Goal: Information Seeking & Learning: Compare options

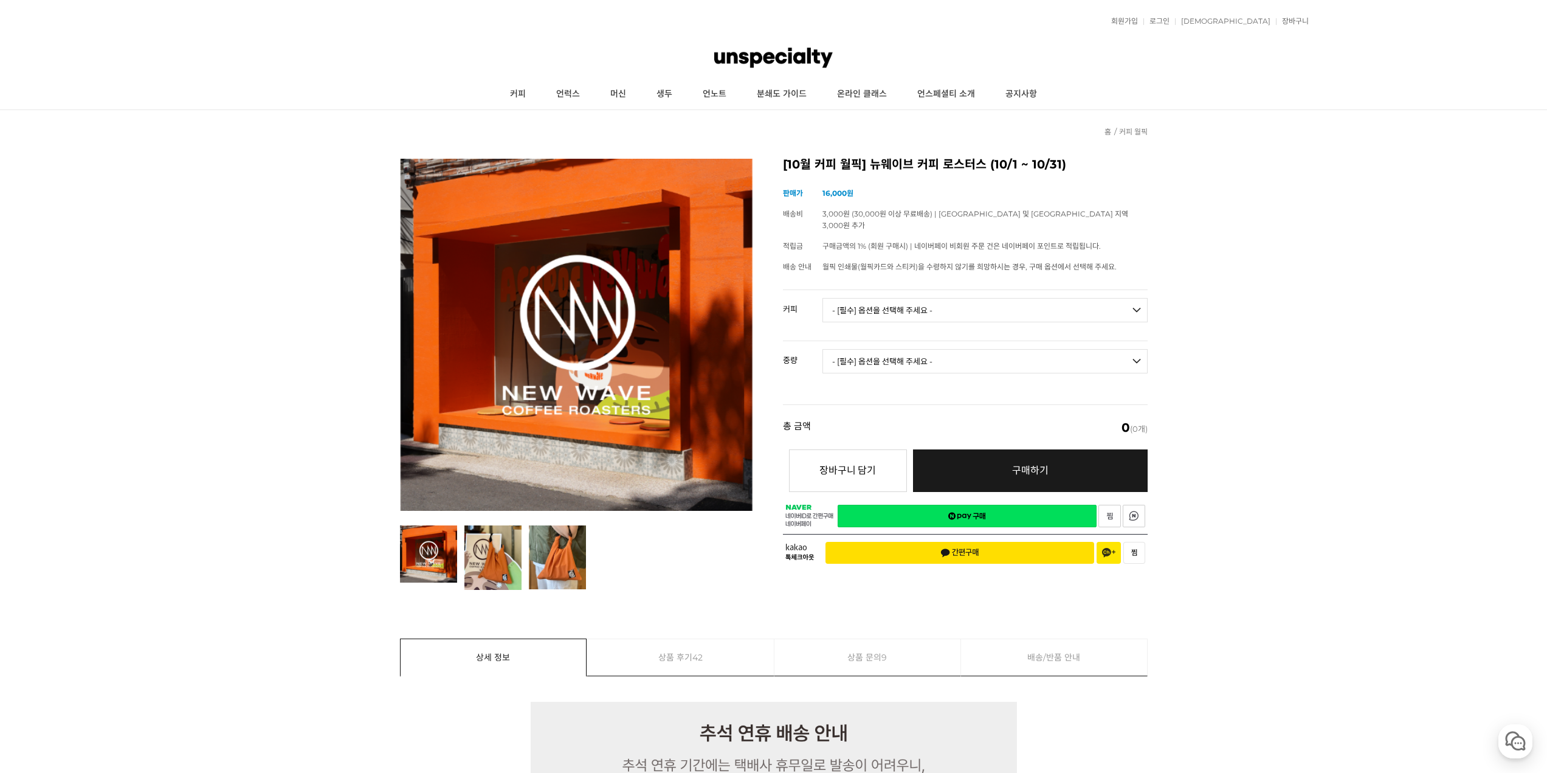
click at [949, 298] on select "- [필수] 옵션을 선택해 주세요 - ------------------- 언스페셜티 분쇄도 가이드 종이 받기 (주문 1건당 최대 1개 제공) …" at bounding box center [984, 310] width 325 height 24
click at [822, 298] on select "- [필수] 옵션을 선택해 주세요 - ------------------- 언스페셜티 분쇄도 가이드 종이 받기 (주문 1건당 최대 1개 제공) …" at bounding box center [984, 310] width 325 height 24
click at [1017, 303] on select "- [필수] 옵션을 선택해 주세요 - ------------------- 언스페셜티 분쇄도 가이드 종이 받기 (주문 1건당 최대 1개 제공) …" at bounding box center [984, 310] width 325 height 24
click at [822, 298] on select "- [필수] 옵션을 선택해 주세요 - ------------------- 언스페셜티 분쇄도 가이드 종이 받기 (주문 1건당 최대 1개 제공) …" at bounding box center [984, 310] width 325 height 24
click at [1005, 300] on select "- [필수] 옵션을 선택해 주세요 - ------------------- 언스페셜티 분쇄도 가이드 종이 받기 (주문 1건당 최대 1개 제공) …" at bounding box center [984, 310] width 325 height 24
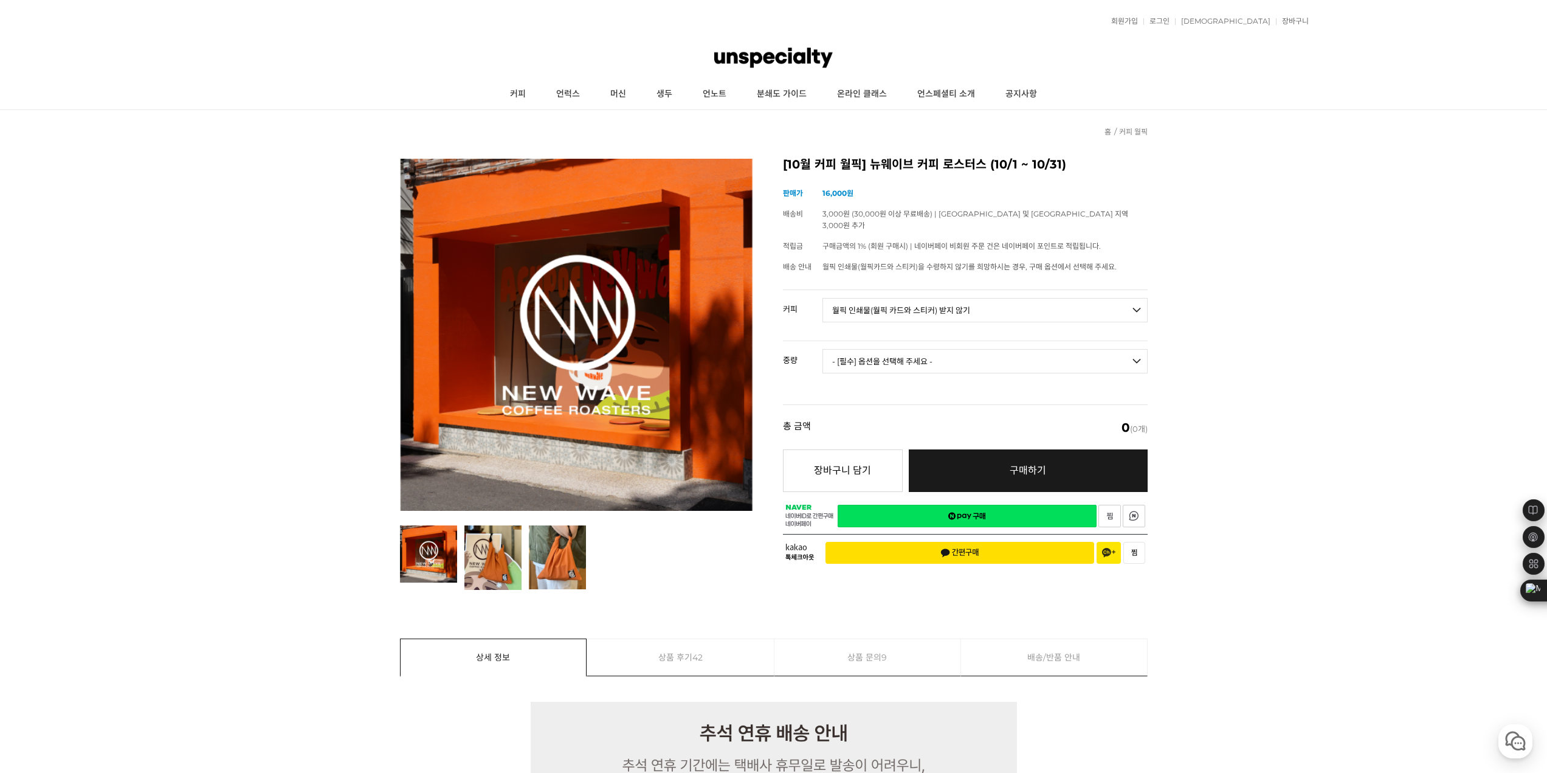
select select "#1 브라질 산타 이네스 옐로우 버번 펄프드 내추럴"
click at [822, 298] on select "- [필수] 옵션을 선택해 주세요 - ------------------- 언스페셜티 분쇄도 가이드 종이 받기 (주문 1건당 최대 1개 제공) …" at bounding box center [984, 310] width 325 height 24
click at [1011, 353] on select "- [필수] 옵션을 선택해 주세요 - ------------------- 200g" at bounding box center [984, 361] width 325 height 24
click at [1012, 353] on select "- [필수] 옵션을 선택해 주세요 - ------------------- 200g" at bounding box center [984, 361] width 325 height 24
click at [617, 97] on link "머신" at bounding box center [618, 94] width 46 height 30
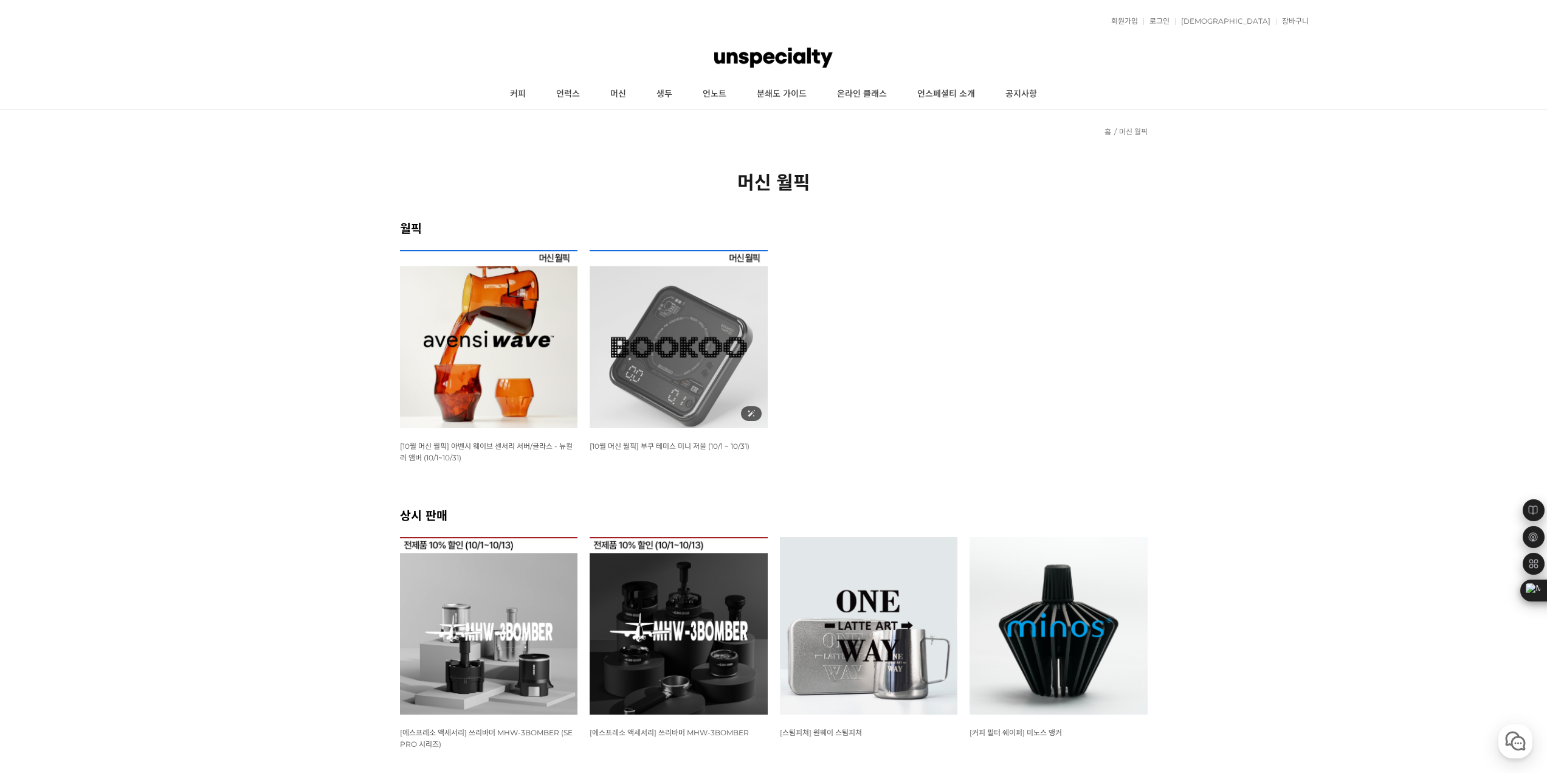
click at [728, 396] on img at bounding box center [679, 339] width 178 height 178
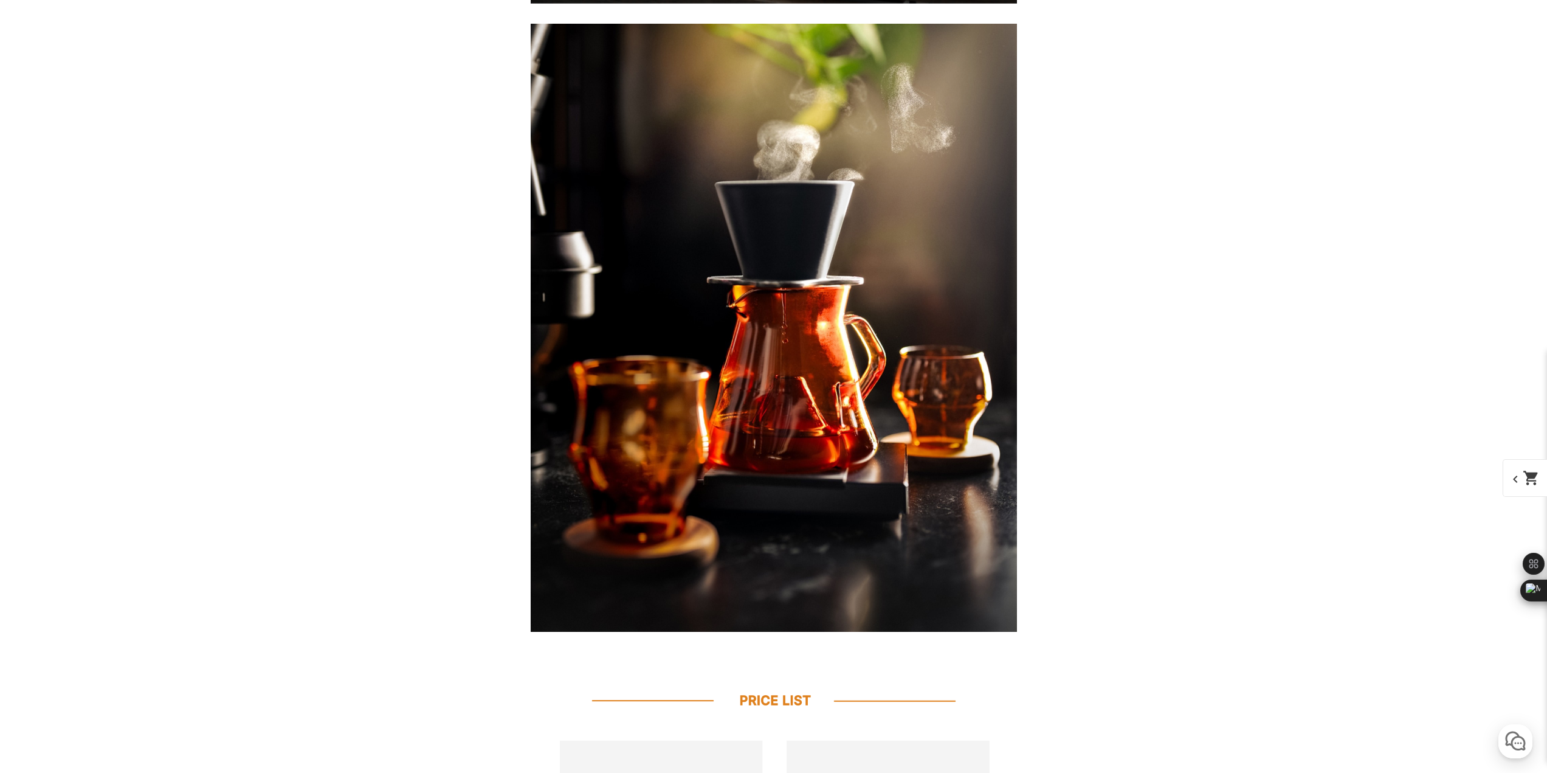
scroll to position [2917, 0]
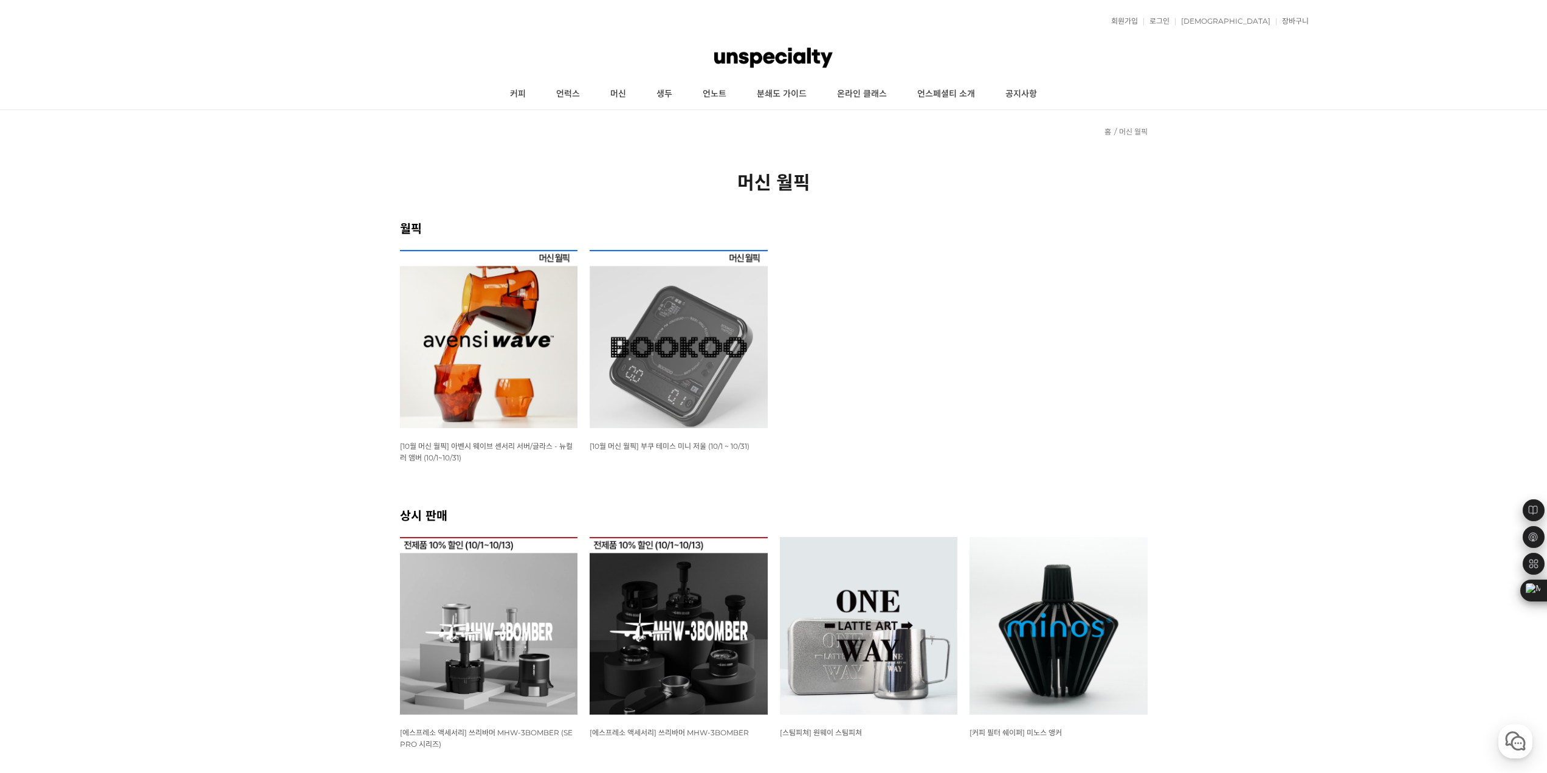
drag, startPoint x: 891, startPoint y: 385, endPoint x: 752, endPoint y: 161, distance: 263.6
click at [633, 100] on link "머신" at bounding box center [618, 94] width 46 height 30
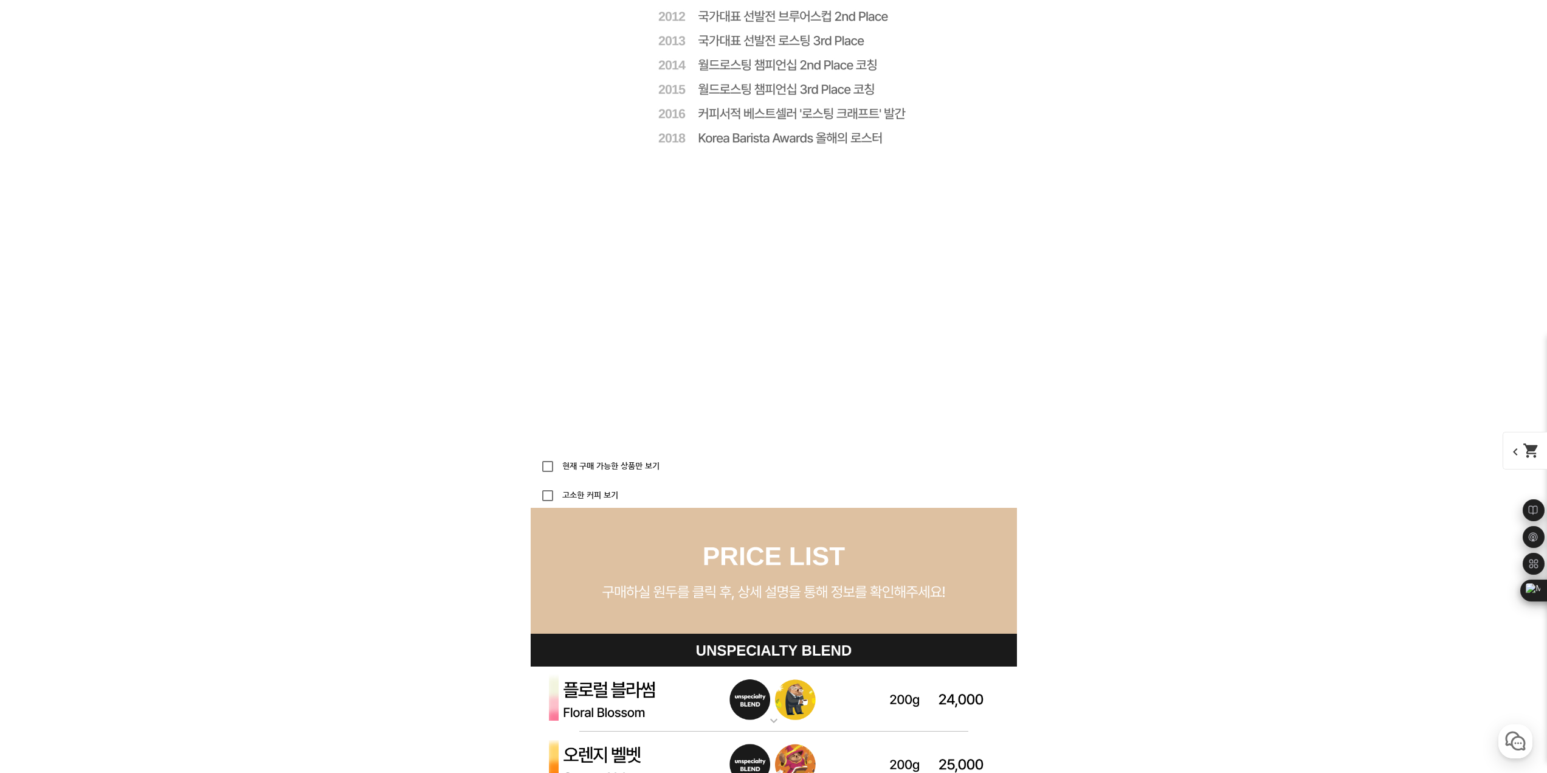
scroll to position [3161, 0]
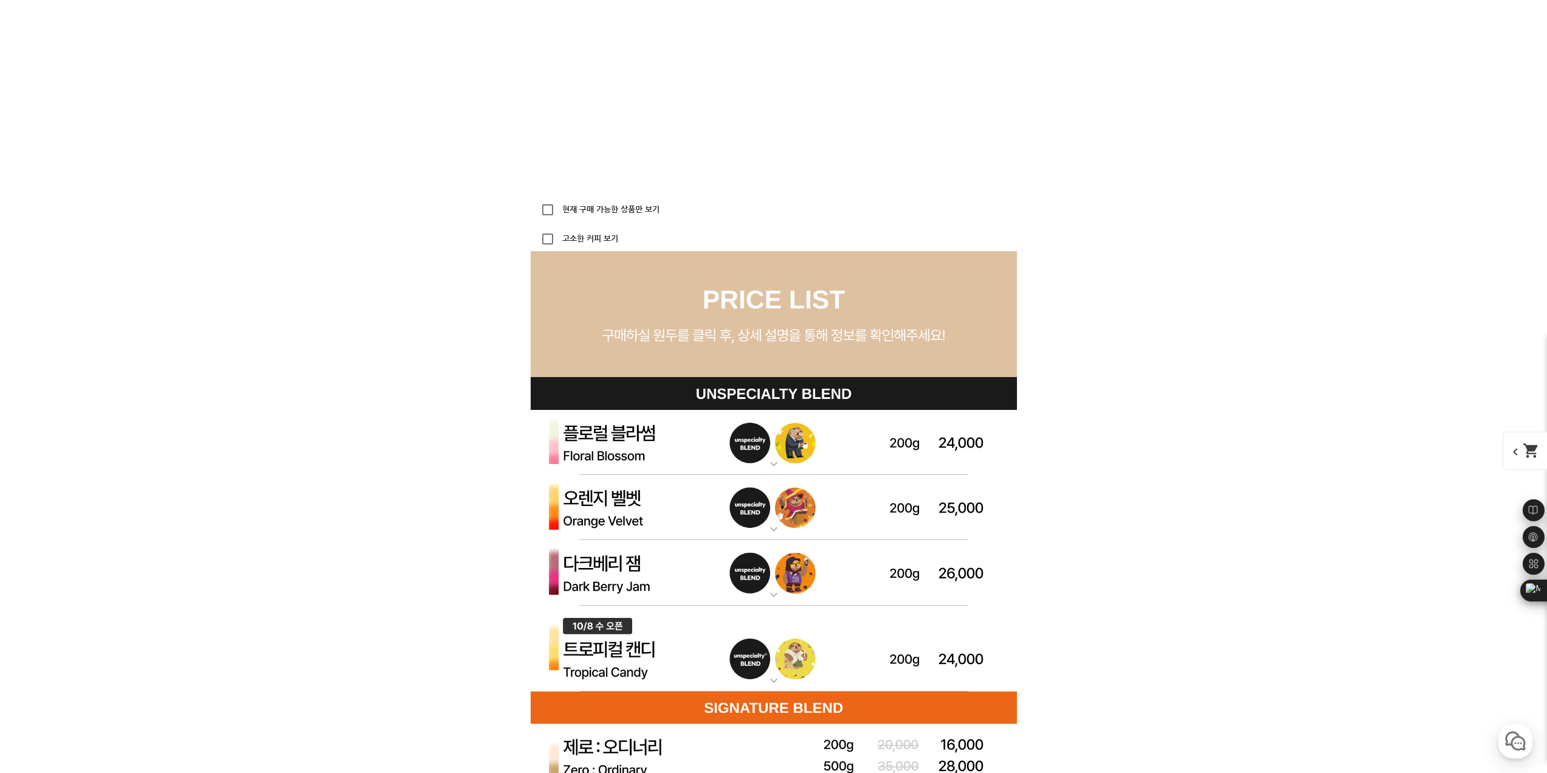
click at [809, 444] on img at bounding box center [774, 443] width 486 height 66
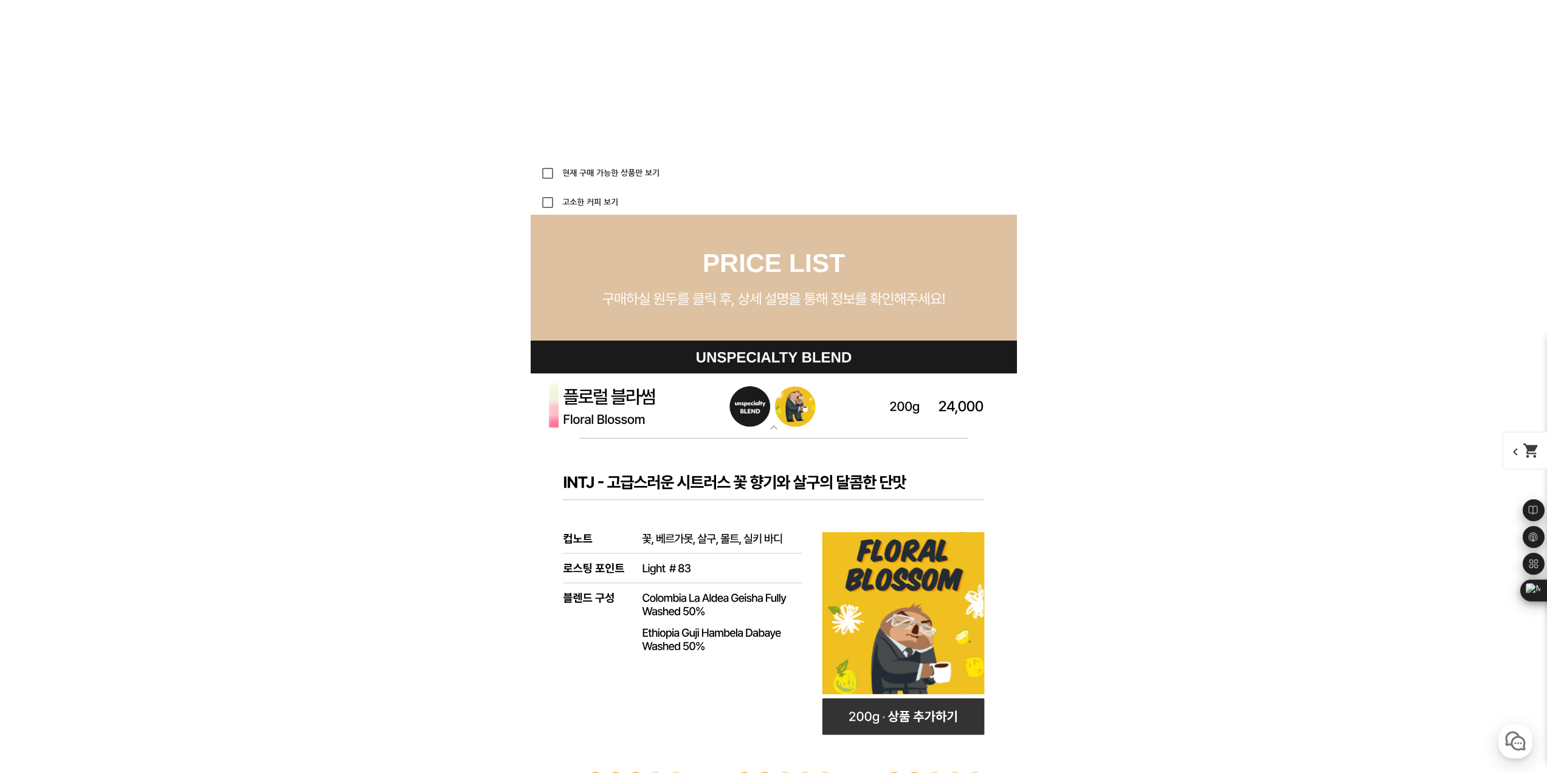
scroll to position [3221, 0]
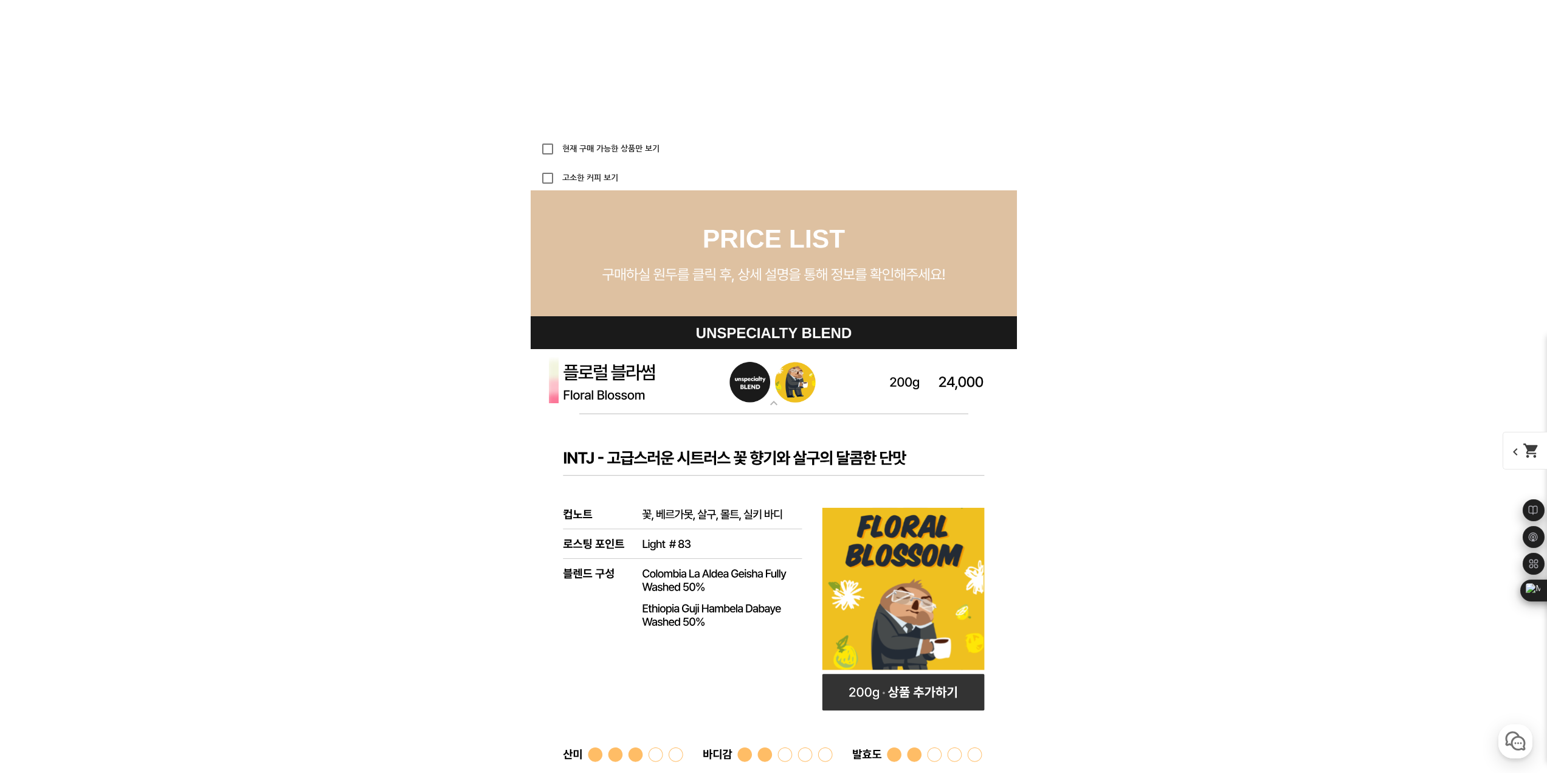
click at [780, 413] on img at bounding box center [774, 382] width 486 height 66
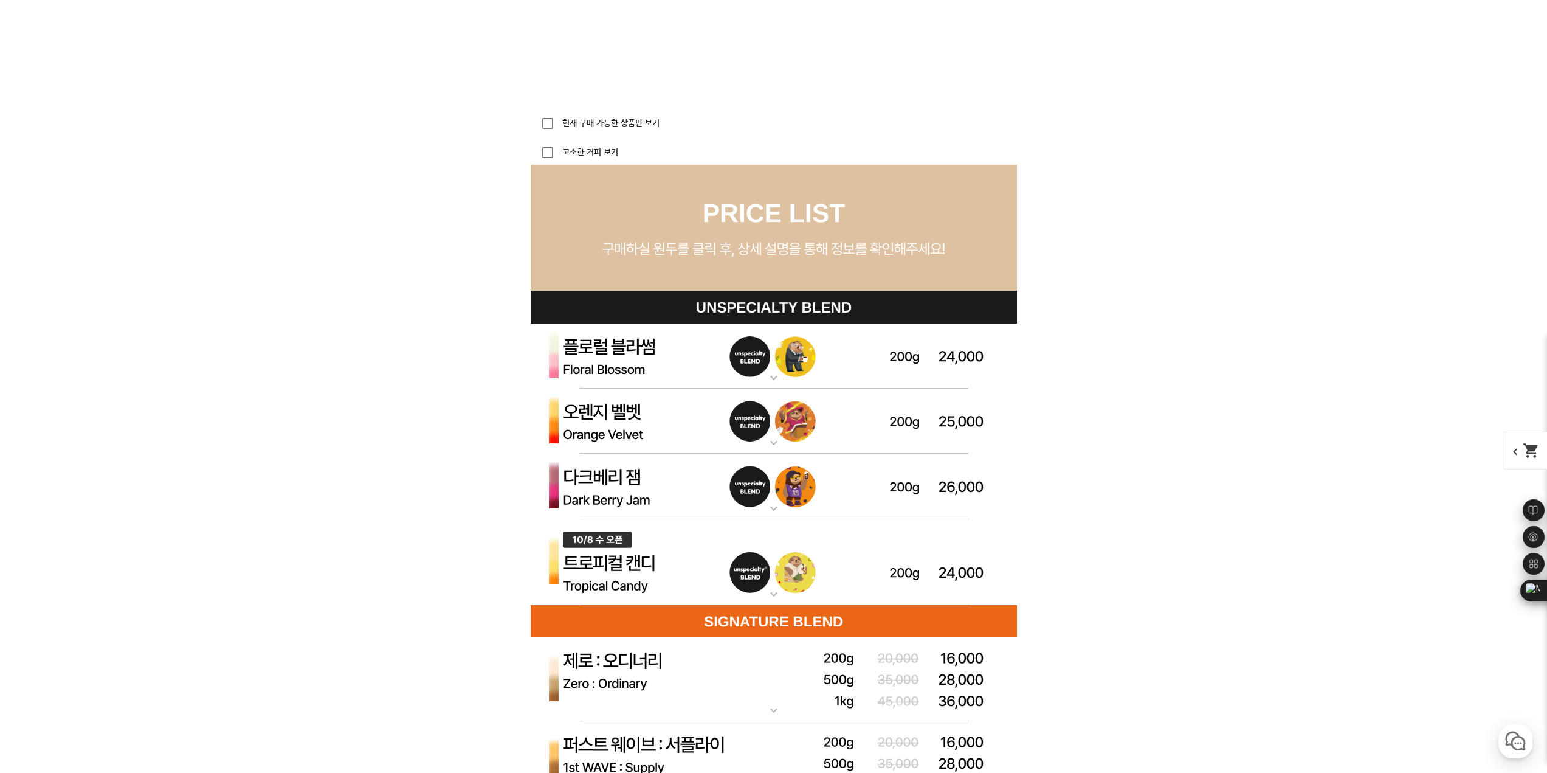
scroll to position [3282, 0]
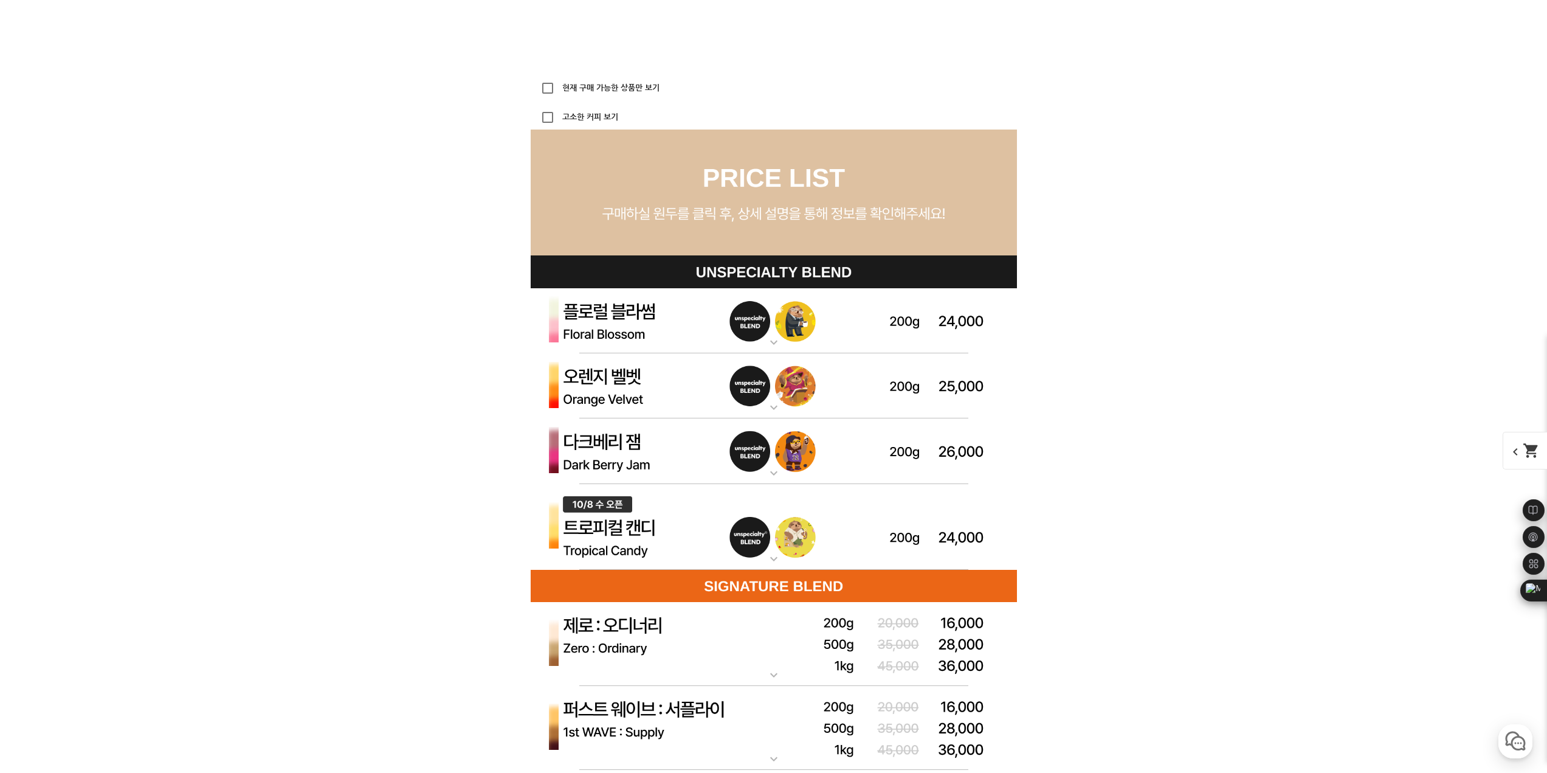
click at [777, 416] on img at bounding box center [774, 386] width 486 height 66
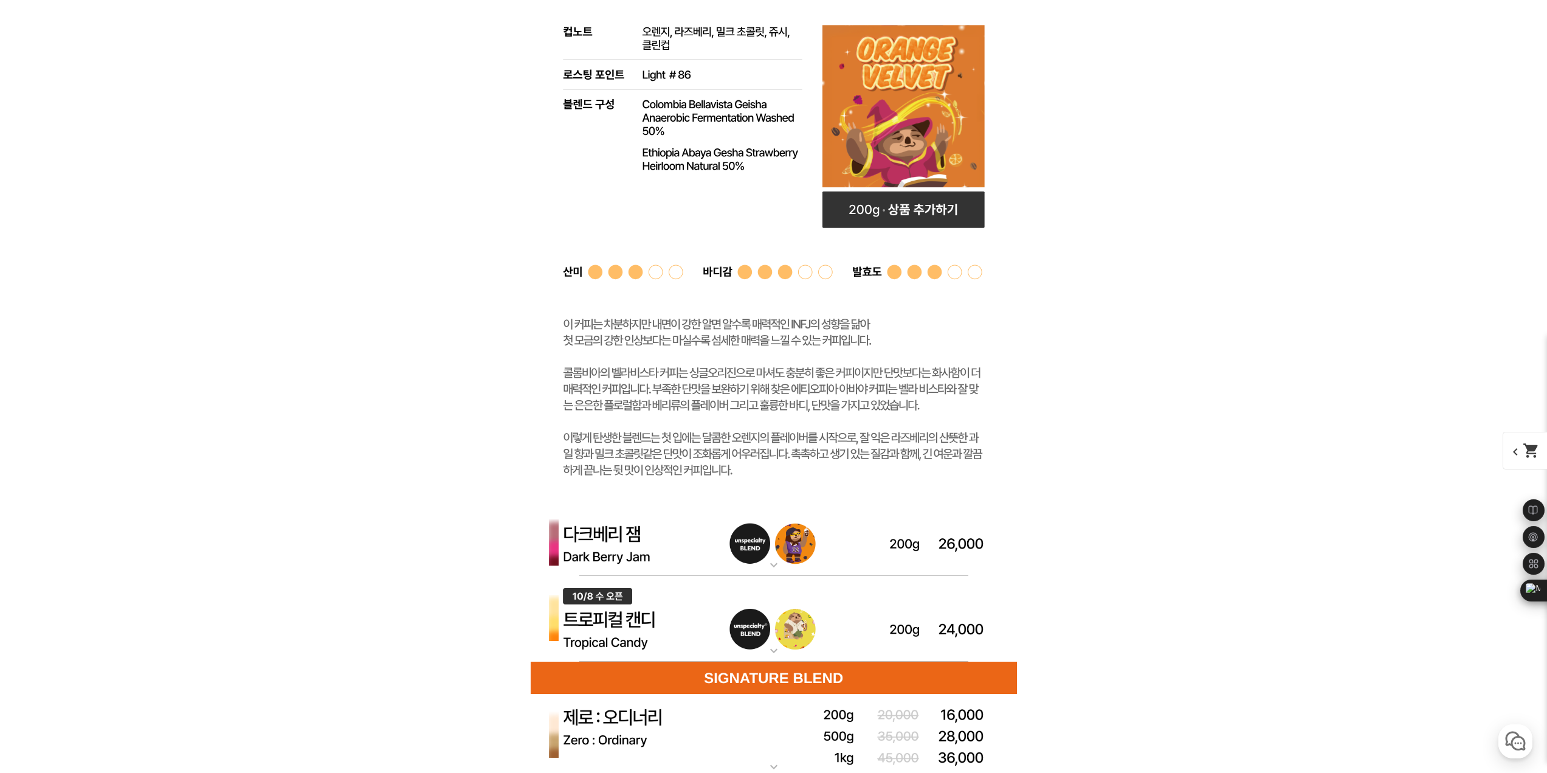
scroll to position [3890, 0]
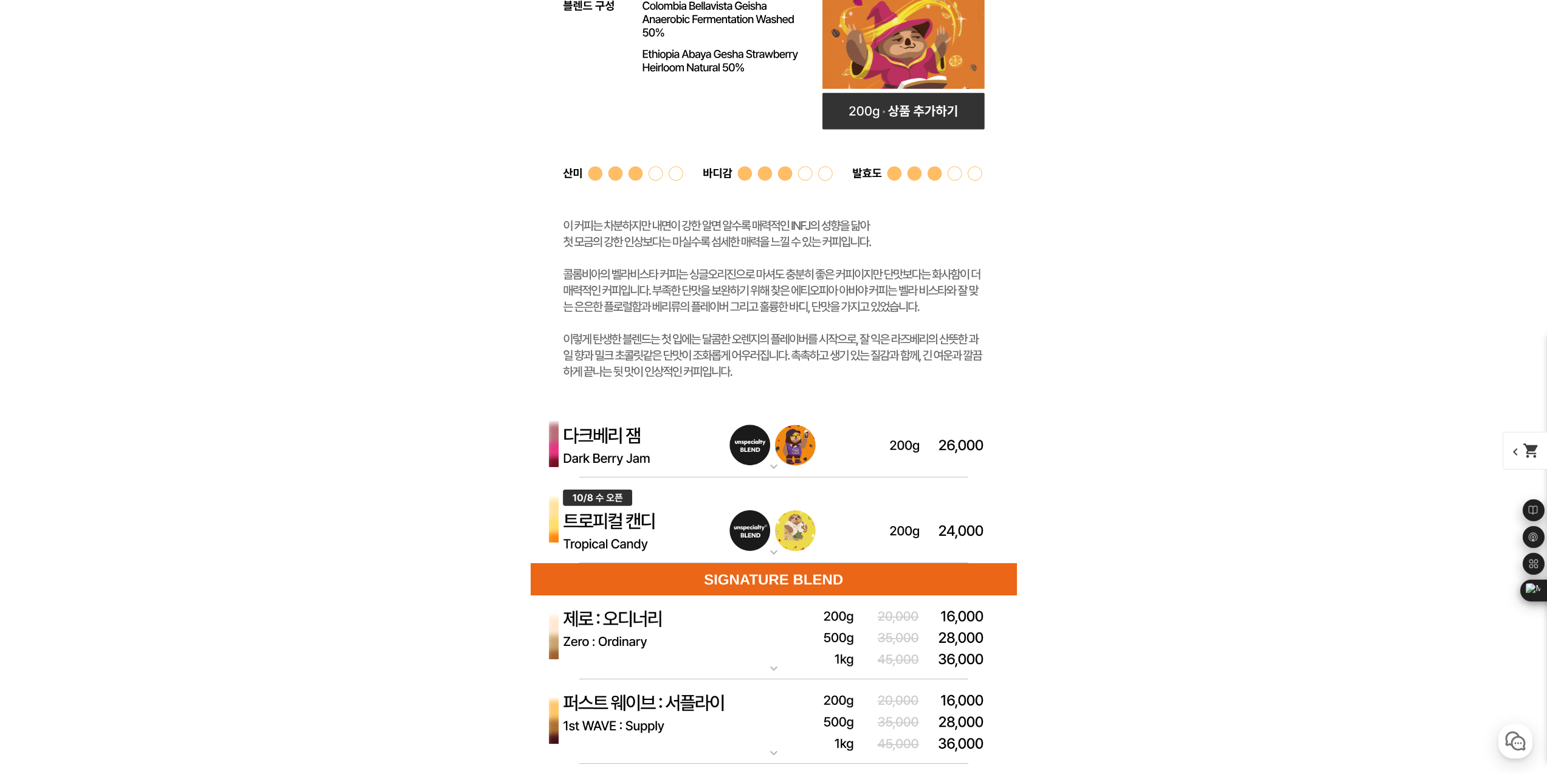
click at [777, 481] on p "[10.8 오픈] 트로피컬 캔디 (언스페셜티 블렌드)" at bounding box center [774, 482] width 486 height 10
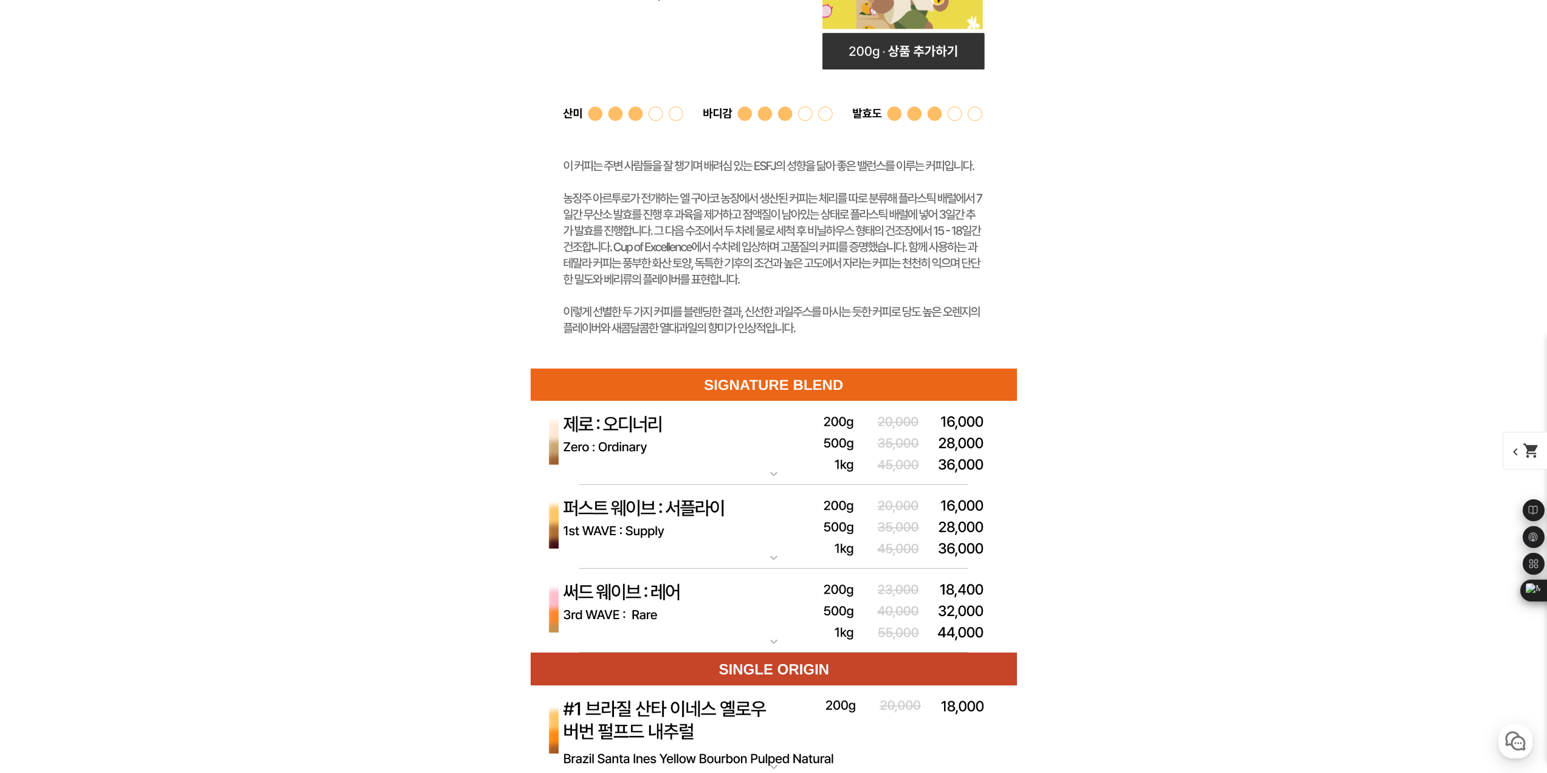
scroll to position [4680, 0]
click at [775, 469] on mat-icon "expand_more" at bounding box center [774, 473] width 24 height 15
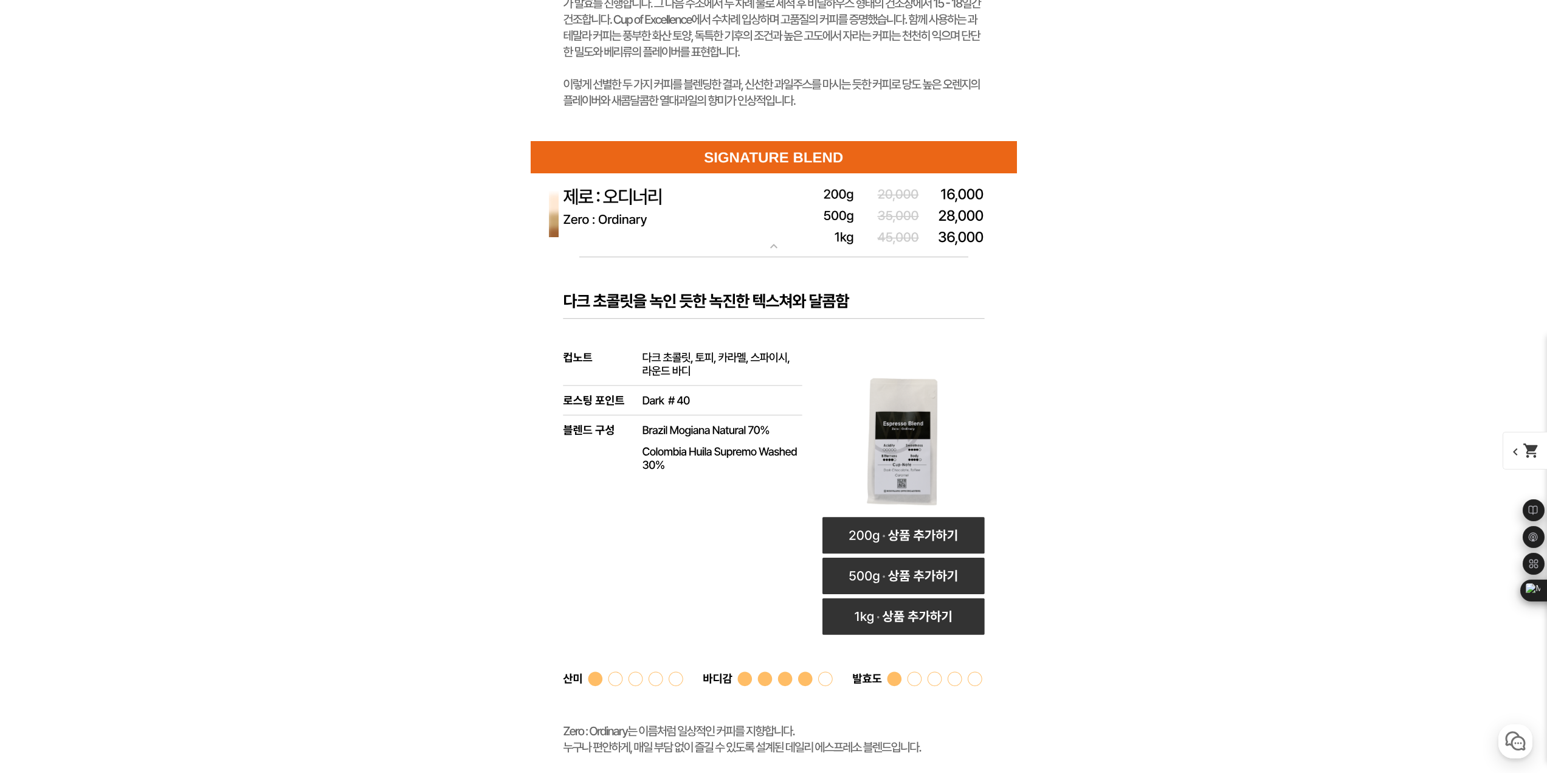
scroll to position [4923, 0]
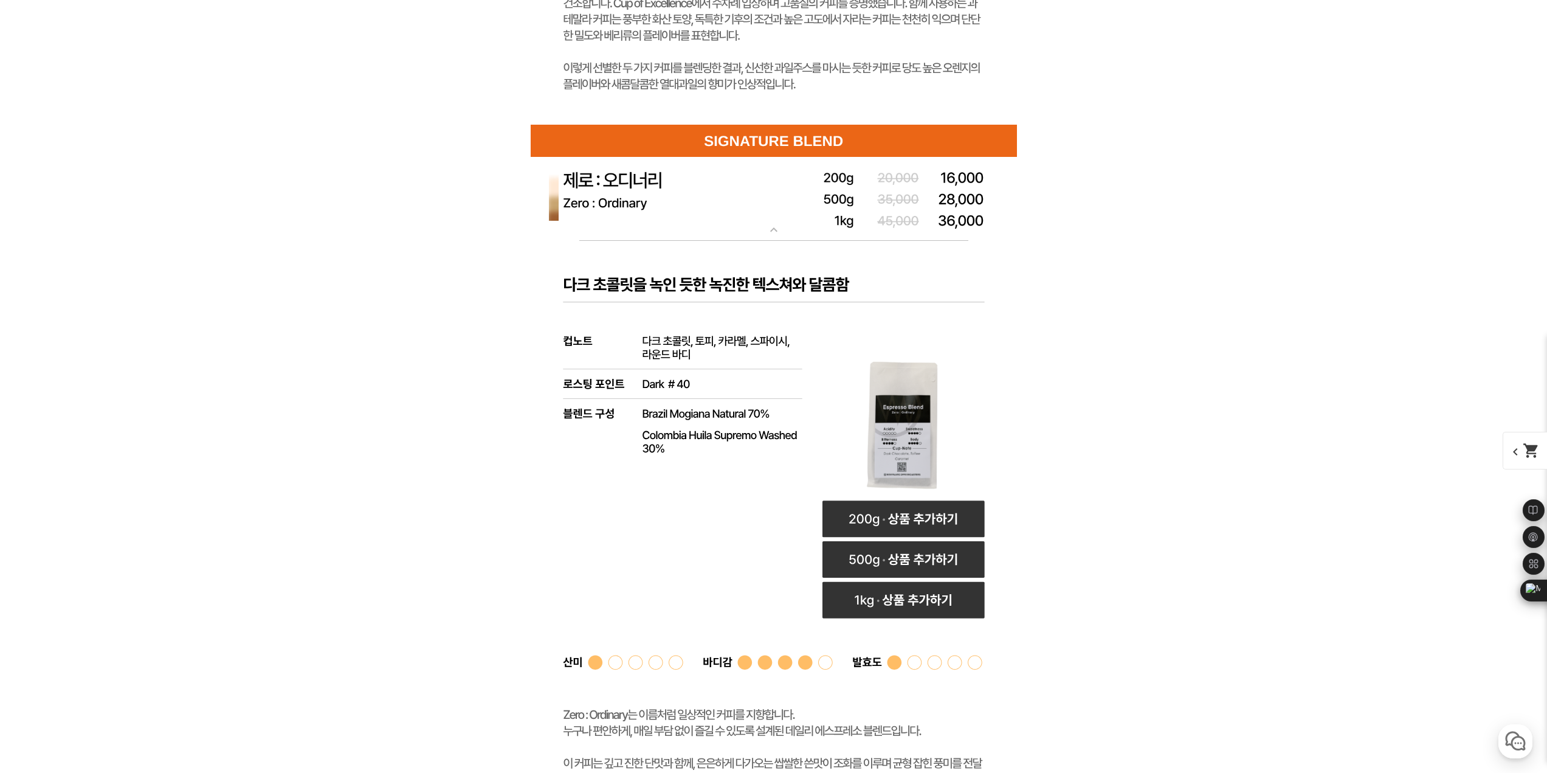
click at [780, 232] on mat-icon "expand_more" at bounding box center [774, 229] width 24 height 15
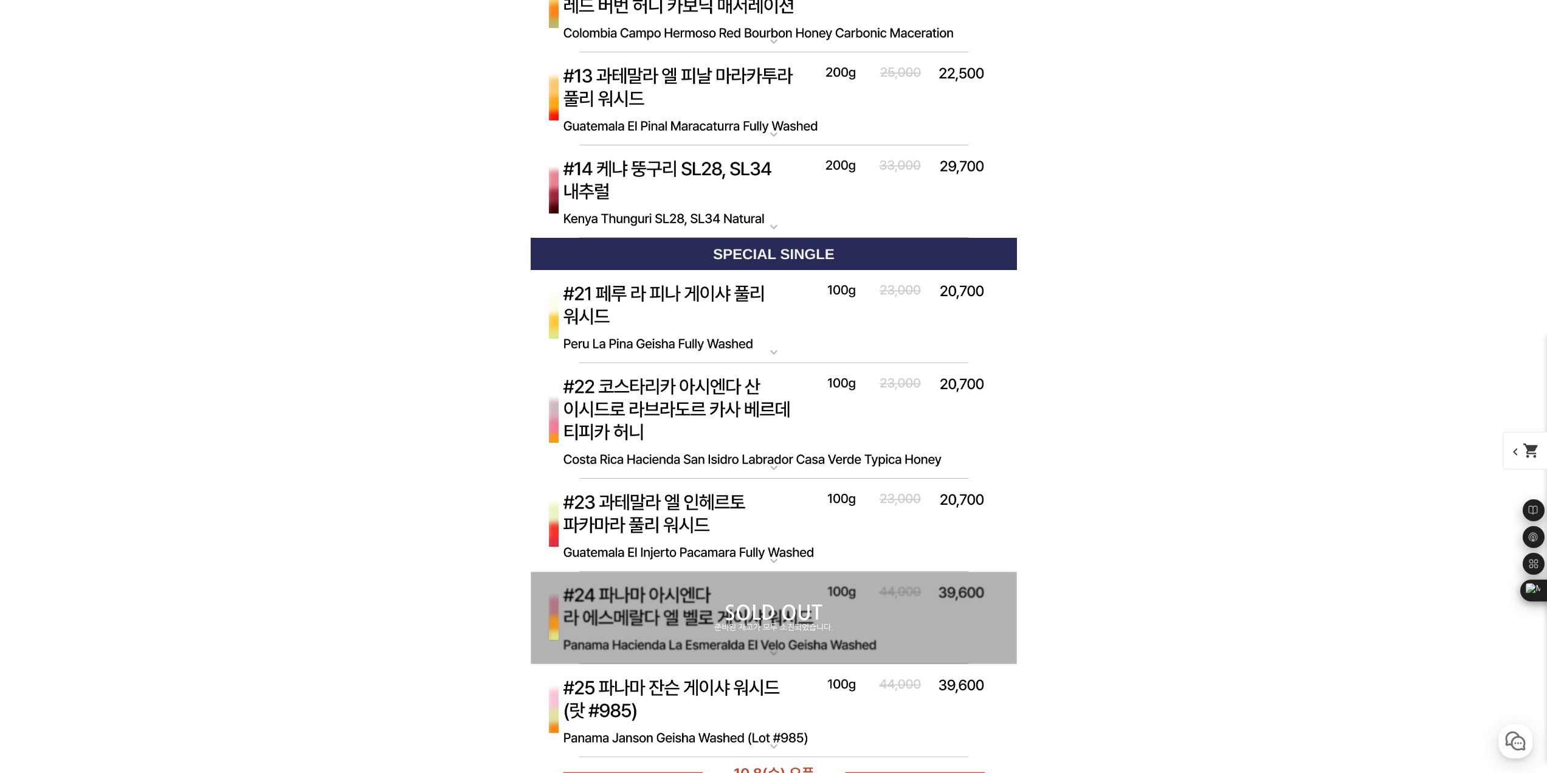
scroll to position [6443, 0]
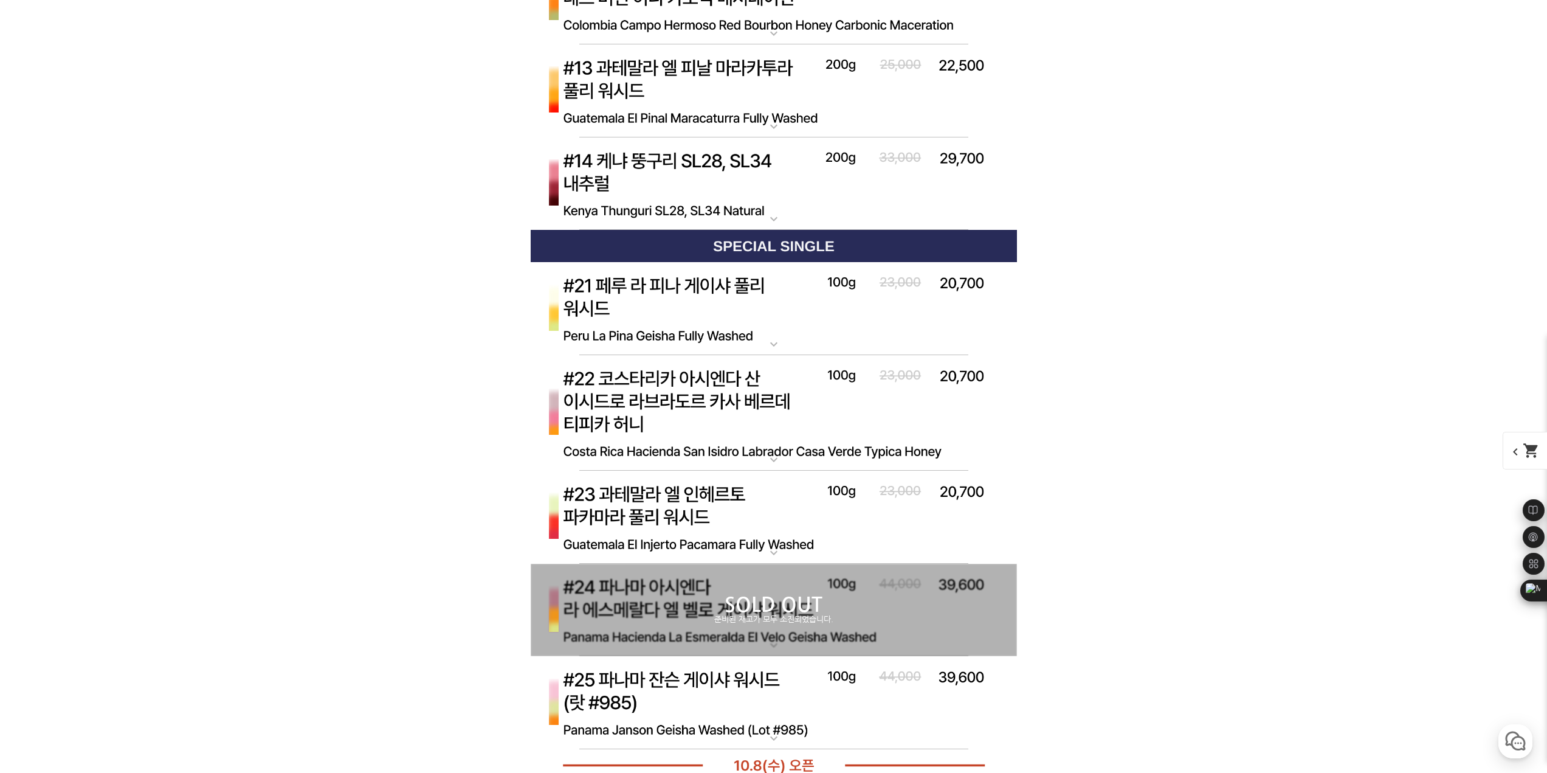
click at [773, 330] on img at bounding box center [774, 309] width 486 height 94
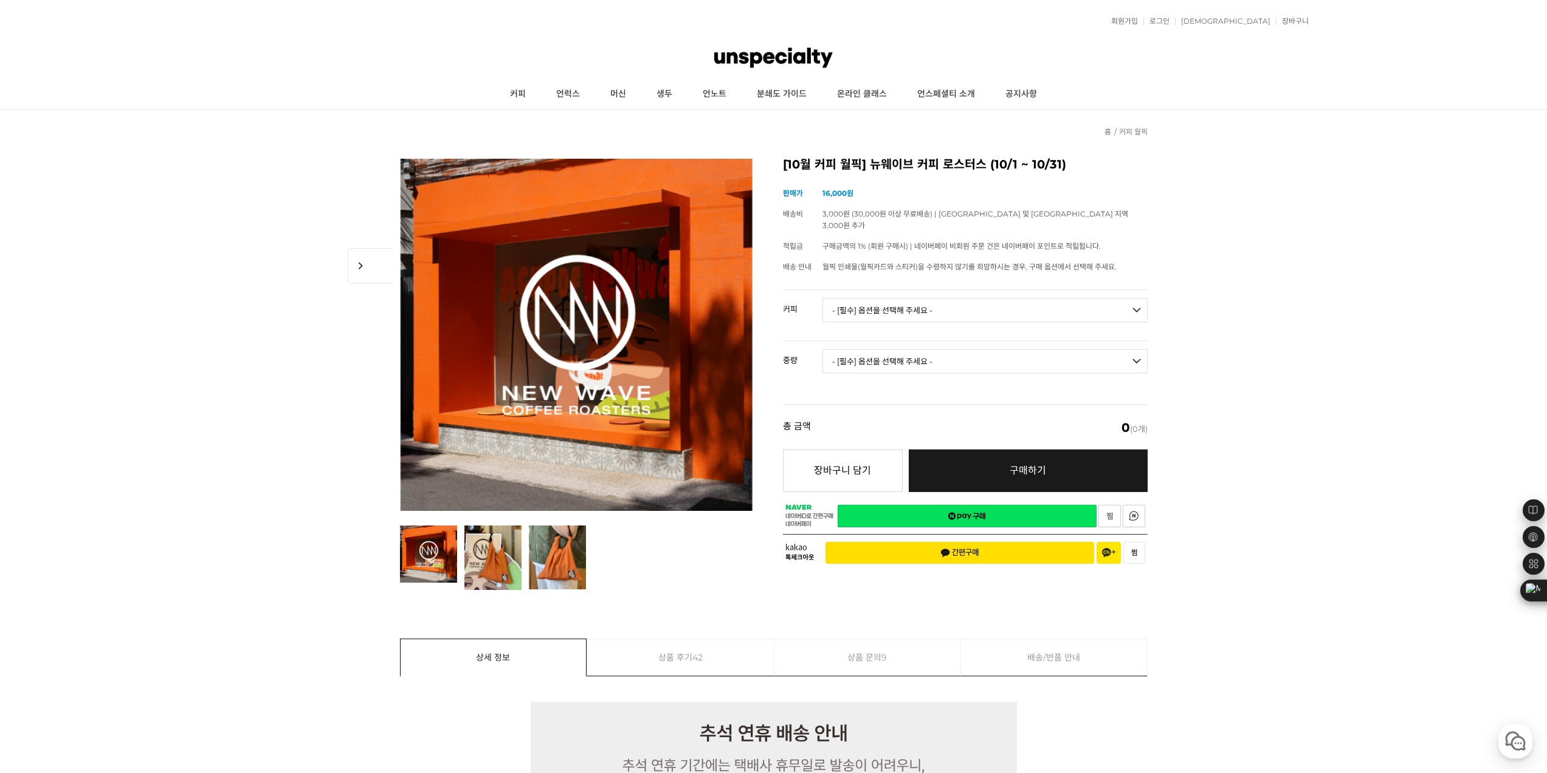
drag, startPoint x: 1062, startPoint y: 562, endPoint x: 1034, endPoint y: 239, distance: 323.9
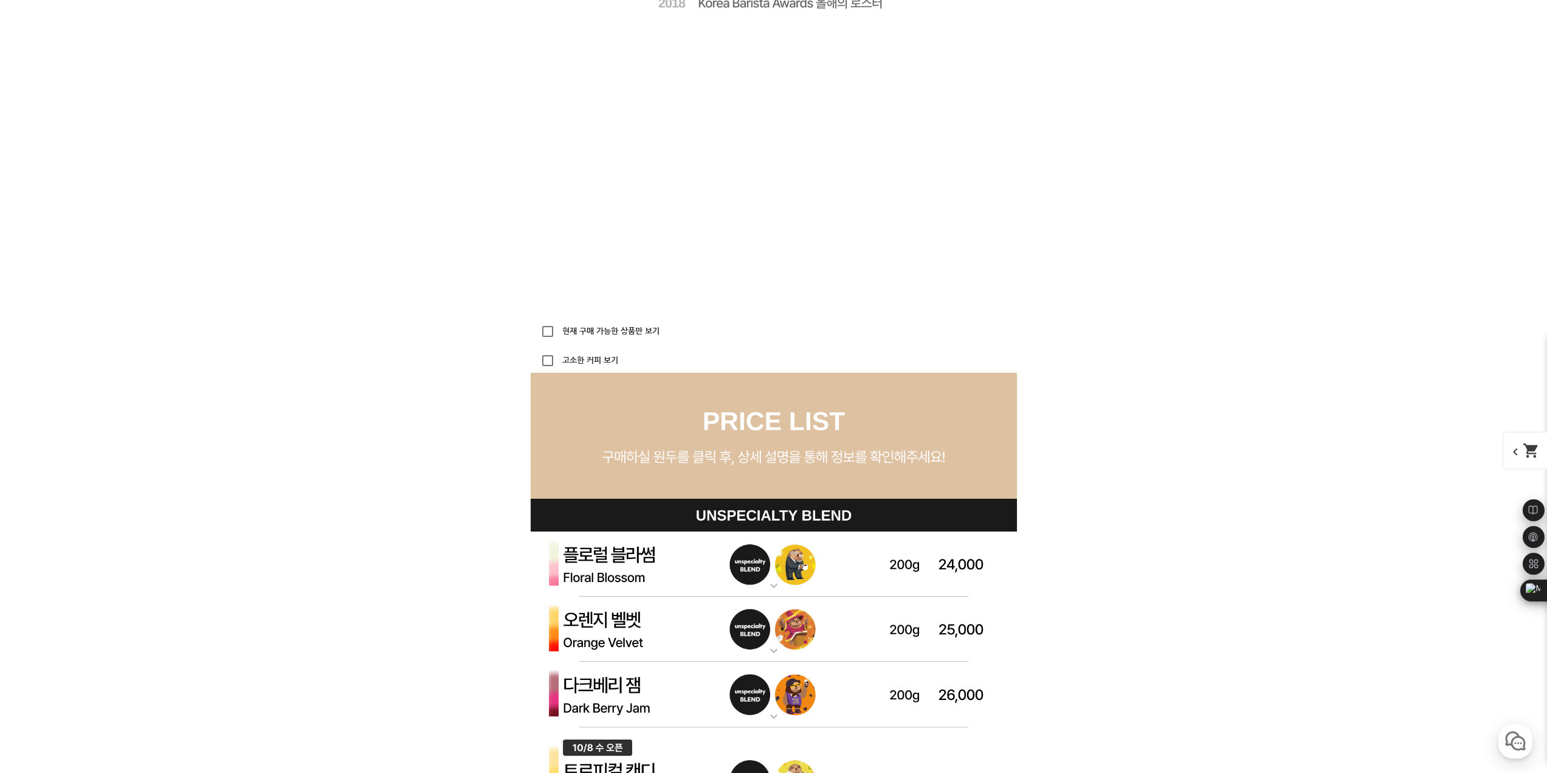
scroll to position [3343, 0]
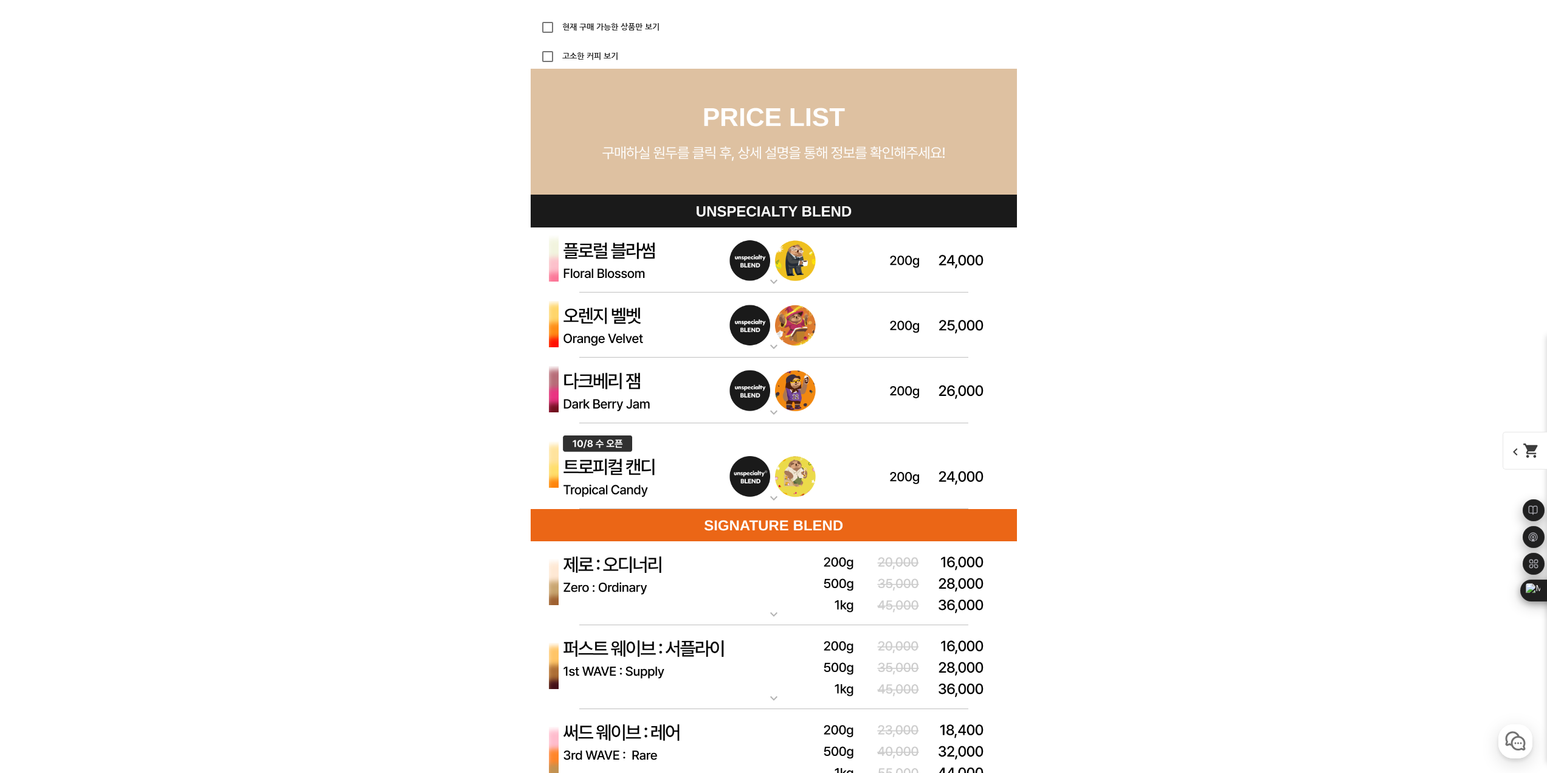
click at [755, 402] on img at bounding box center [774, 390] width 486 height 66
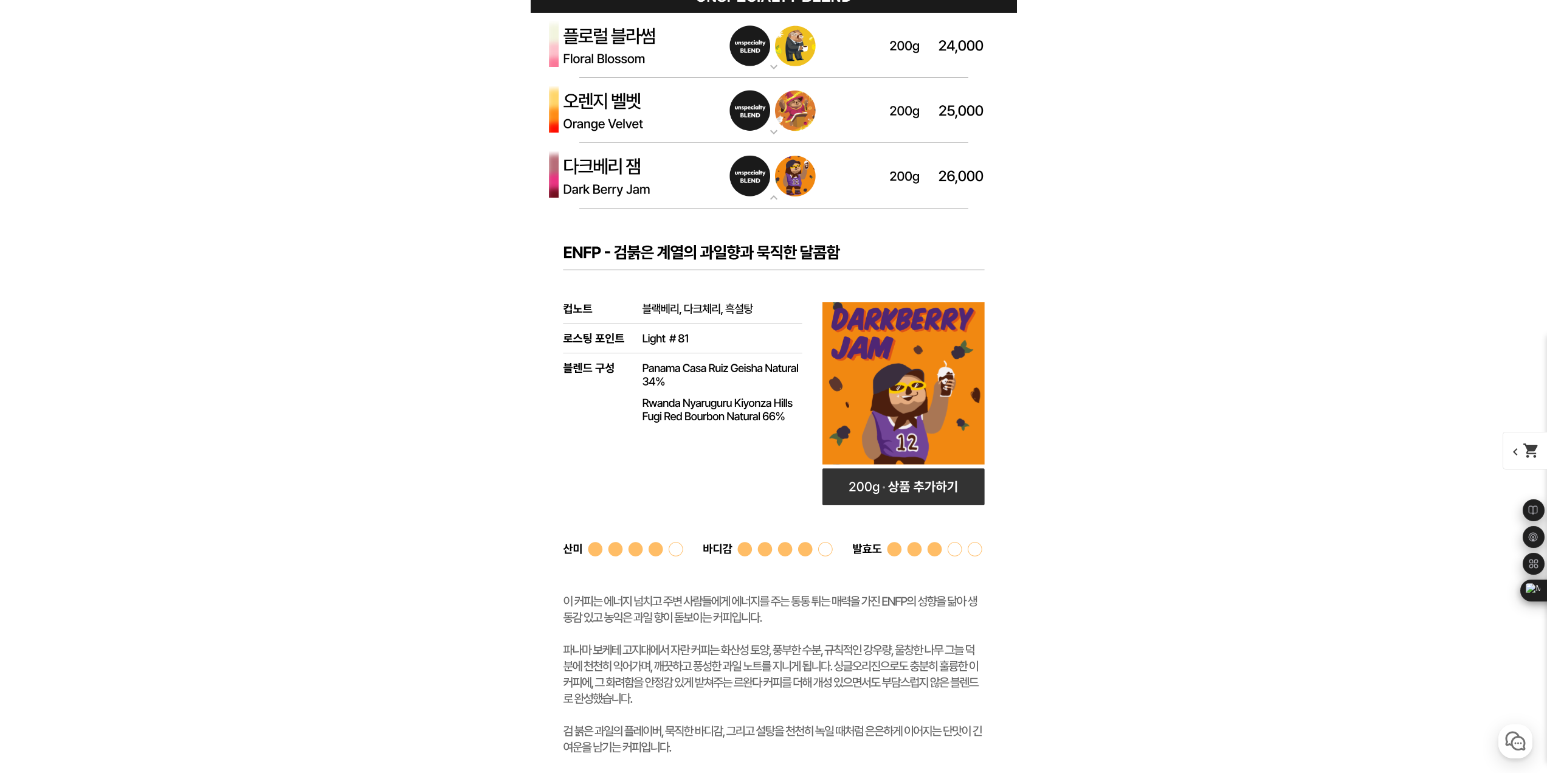
scroll to position [3464, 0]
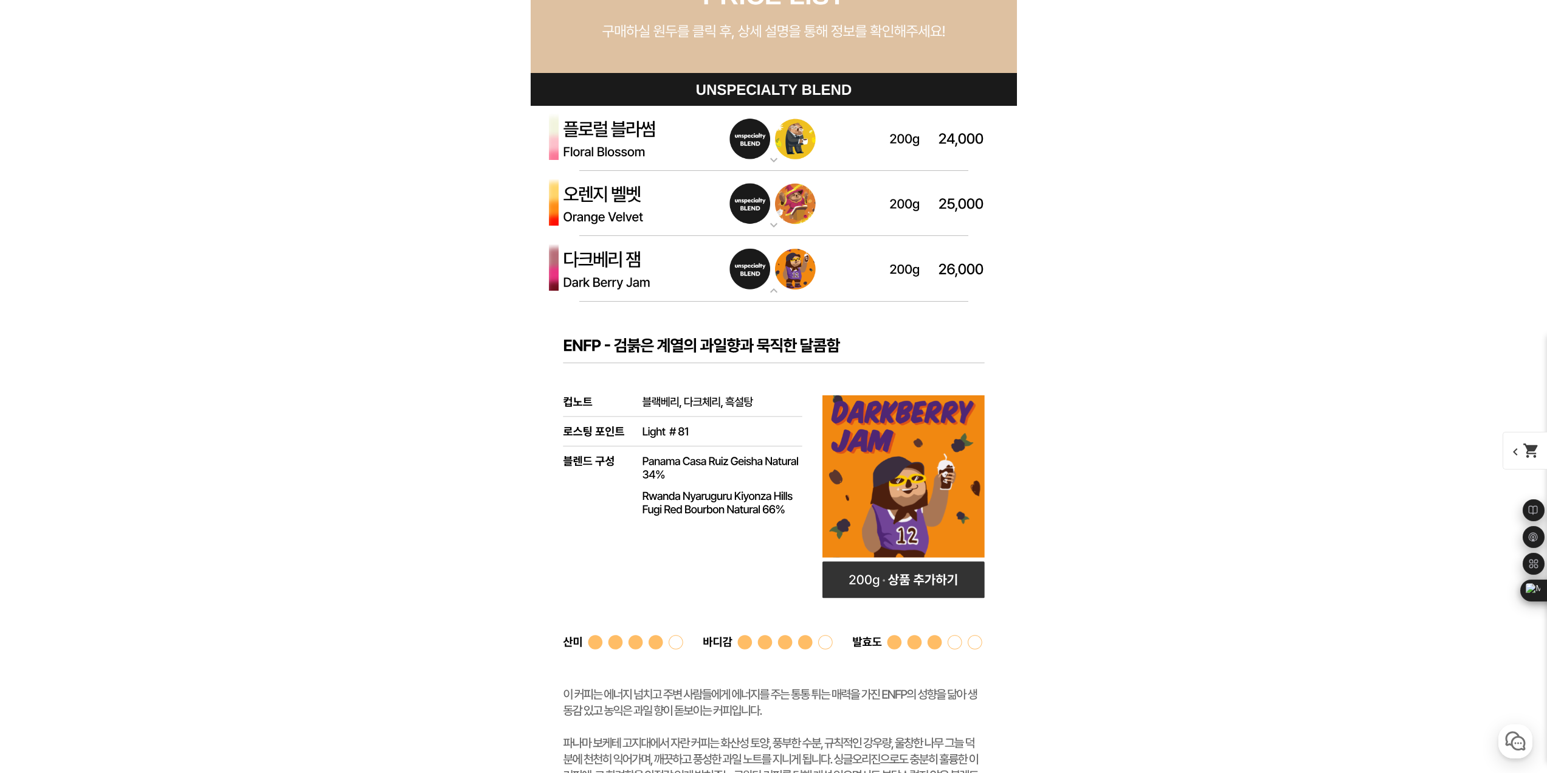
click at [738, 134] on img at bounding box center [774, 139] width 486 height 66
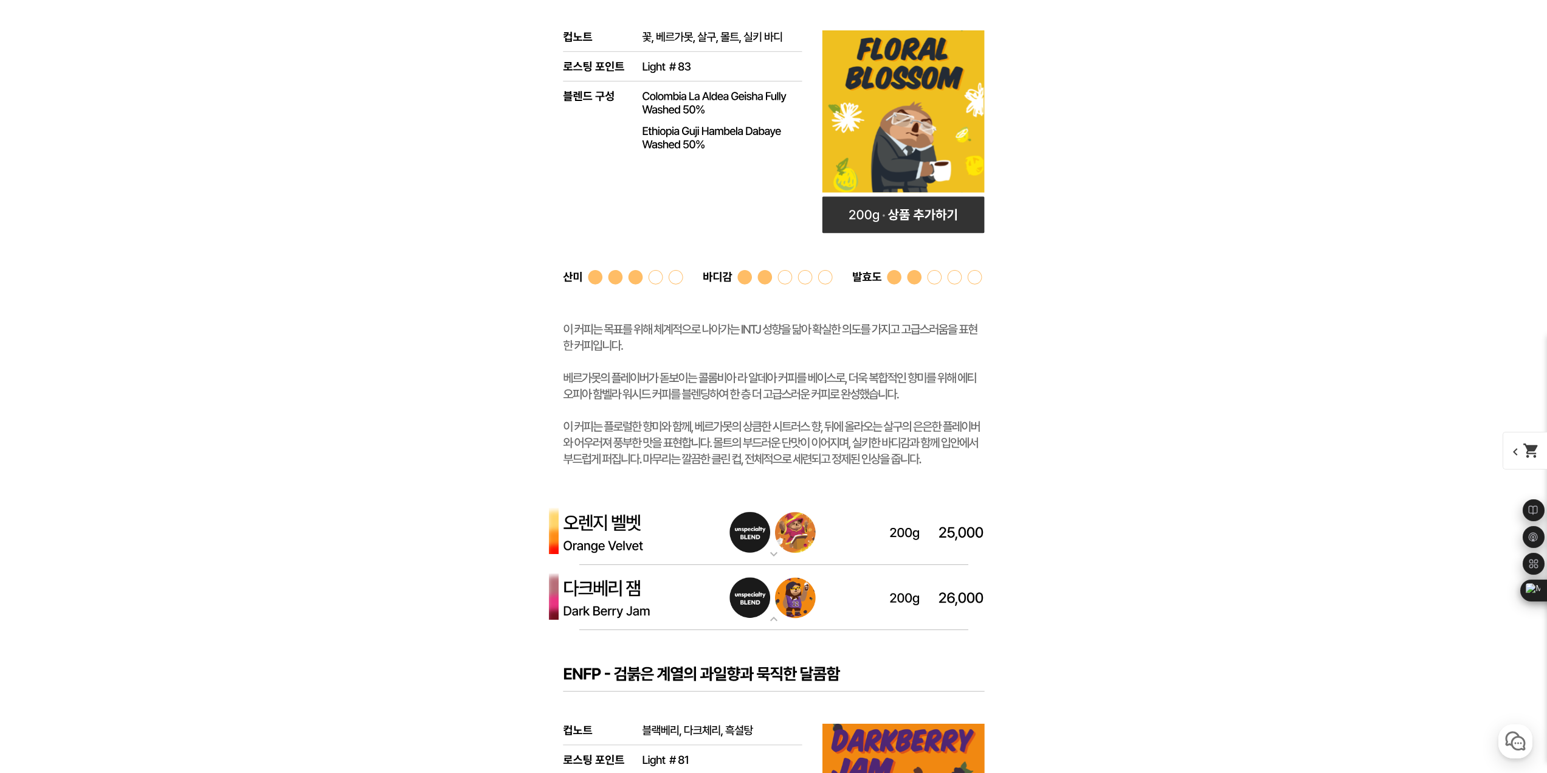
scroll to position [3708, 0]
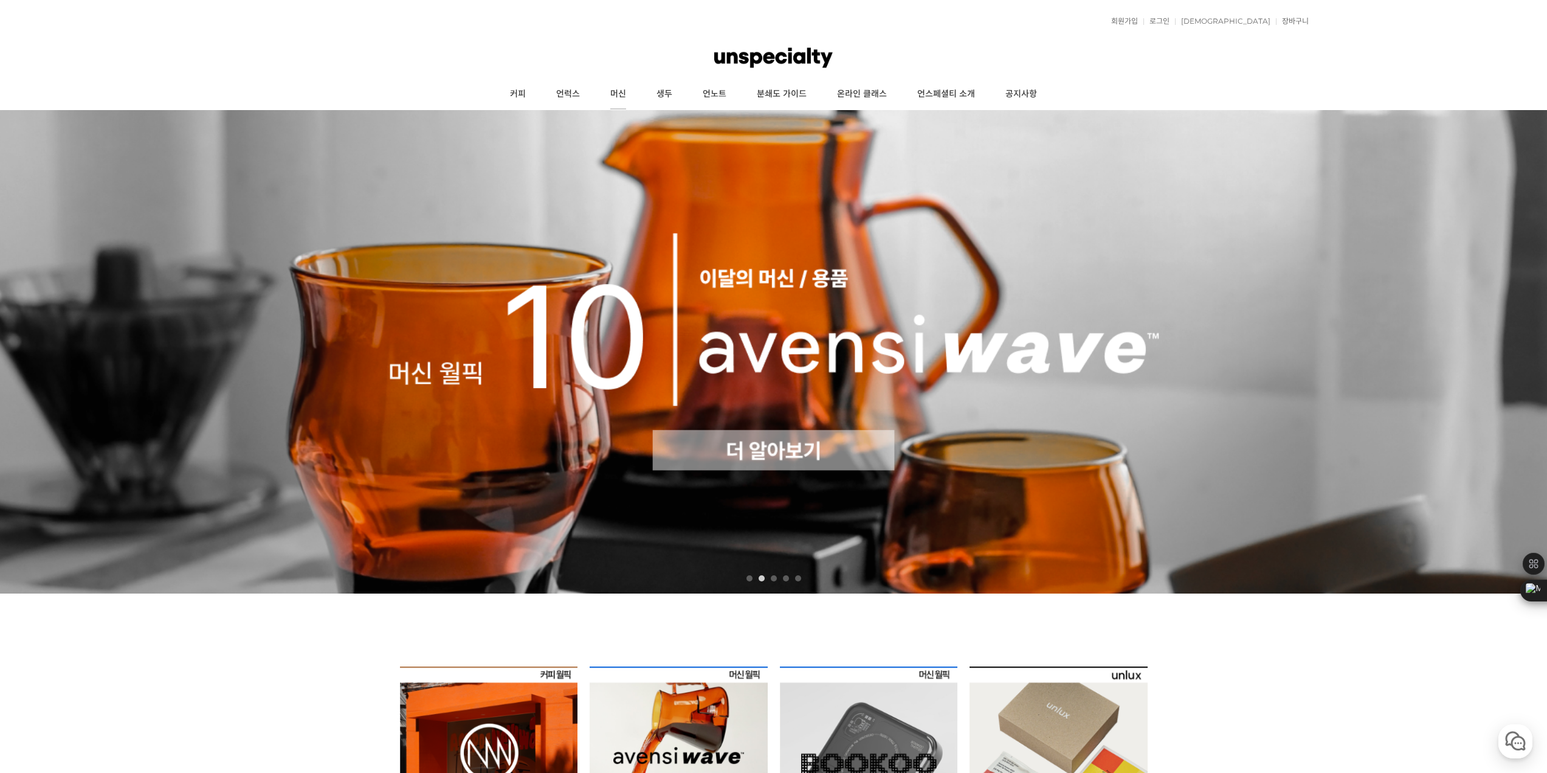
click at [614, 91] on link "머신" at bounding box center [618, 94] width 46 height 30
